Goal: Task Accomplishment & Management: Complete application form

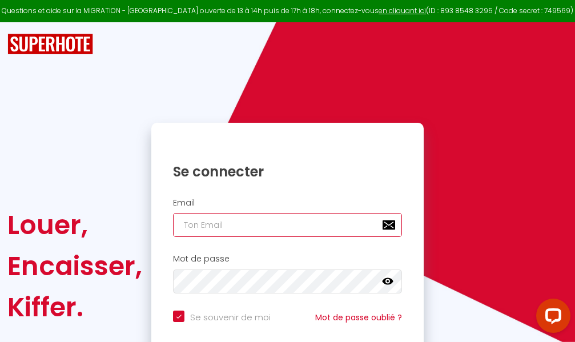
click at [320, 228] on input "email" at bounding box center [287, 225] width 229 height 24
type input "m"
checkbox input "true"
type input "ma"
checkbox input "true"
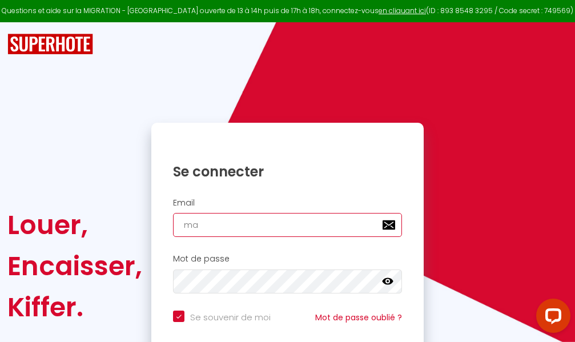
type input "mar"
checkbox input "true"
type input "marc"
checkbox input "true"
type input "marcd"
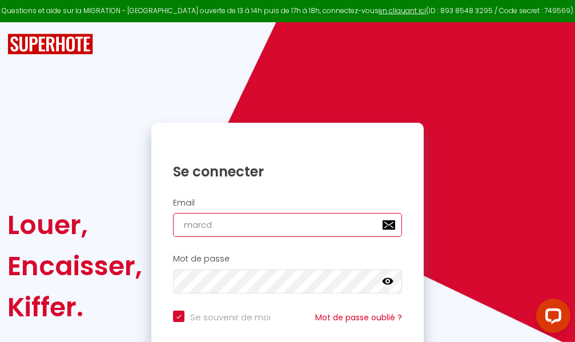
checkbox input "true"
type input "marcdp"
checkbox input "true"
type input "marcdpo"
checkbox input "true"
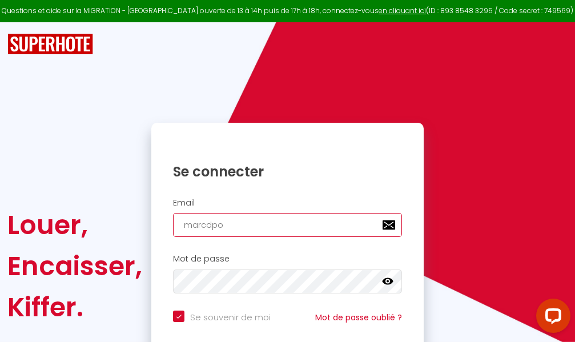
type input "marcdpoz"
checkbox input "true"
type input "marcdpoz."
checkbox input "true"
type input "marcdpoz.l"
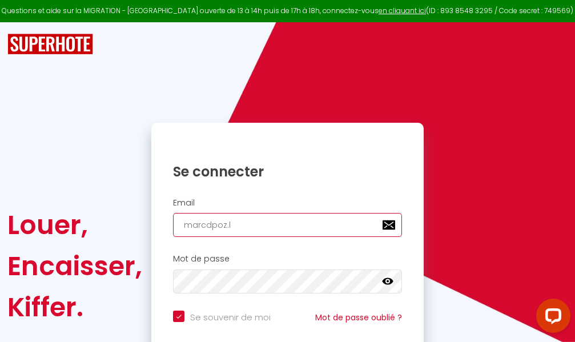
checkbox input "true"
type input "marcdpoz.lo"
checkbox input "true"
type input "marcdpoz.loc"
checkbox input "true"
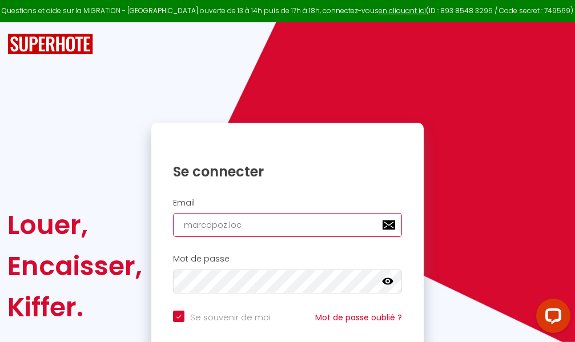
type input "marcdpoz.loca"
checkbox input "true"
type input "marcdpoz.locat"
checkbox input "true"
type input "marcdpoz.locati"
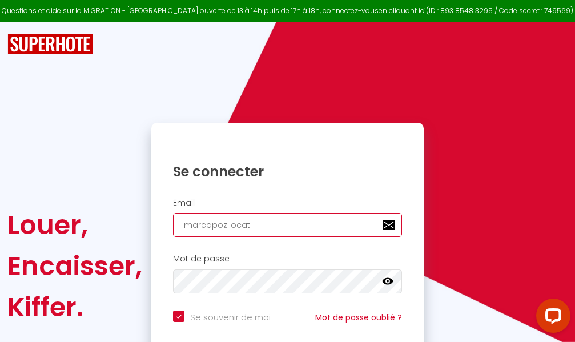
checkbox input "true"
type input "marcdpoz.locatio"
checkbox input "true"
type input "marcdpoz.location"
checkbox input "true"
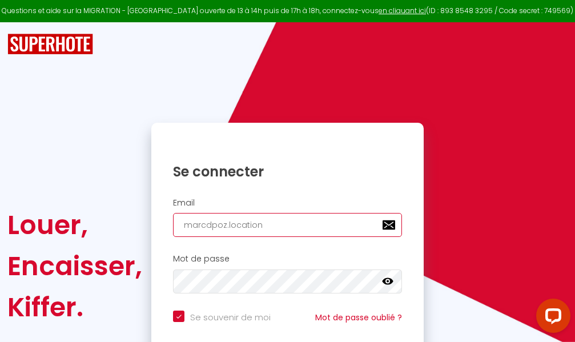
type input "marcdpoz.location@"
checkbox input "true"
type input "marcdpoz.location@g"
checkbox input "true"
type input "marcdpoz.location@gm"
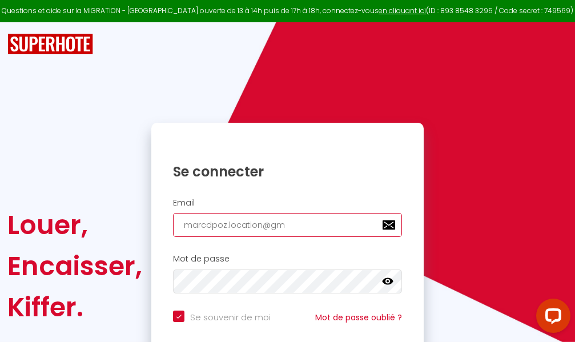
checkbox input "true"
type input "marcdpoz.location@gma"
checkbox input "true"
type input "marcdpoz.location@gmai"
checkbox input "true"
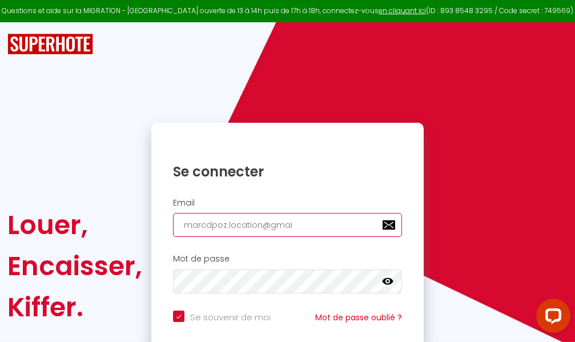
type input "[EMAIL_ADDRESS]"
checkbox input "true"
type input "[EMAIL_ADDRESS]."
checkbox input "true"
type input "marcdpoz.location@gmail.c"
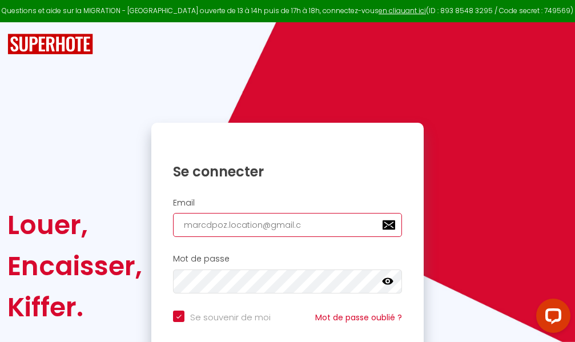
checkbox input "true"
type input "[EMAIL_ADDRESS][DOMAIN_NAME]"
checkbox input "true"
type input "[EMAIL_ADDRESS][DOMAIN_NAME]"
checkbox input "true"
